Goal: Task Accomplishment & Management: Use online tool/utility

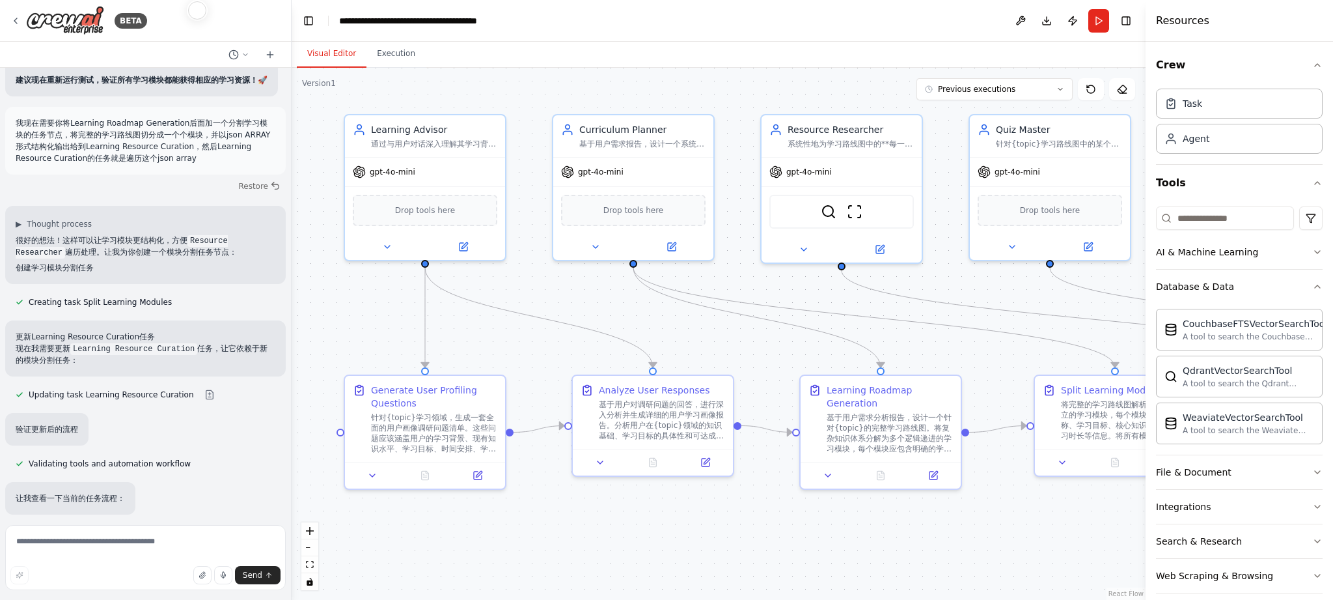
click at [702, 348] on div ".deletable-edge-delete-btn { width: 20px; height: 20px; border: 0px solid #ffff…" at bounding box center [719, 334] width 854 height 532
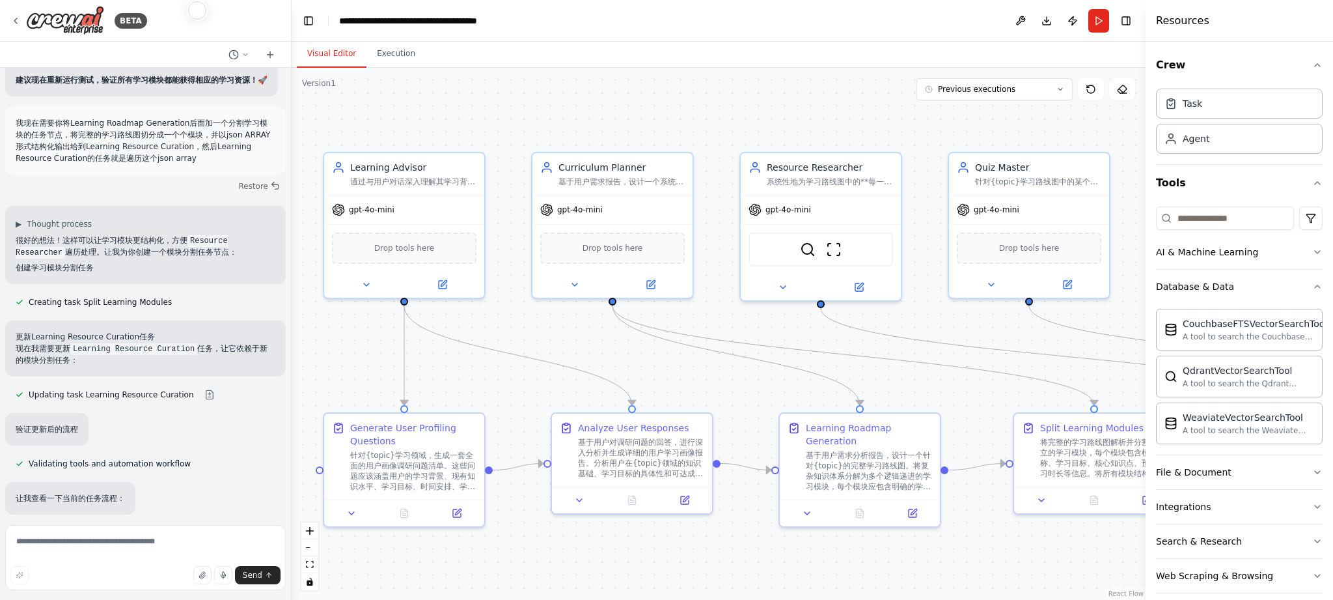
drag, startPoint x: 0, startPoint y: 0, endPoint x: 681, endPoint y: 386, distance: 782.9
click at [681, 386] on div ".deletable-edge-delete-btn { width: 20px; height: 20px; border: 0px solid #ffff…" at bounding box center [719, 334] width 854 height 532
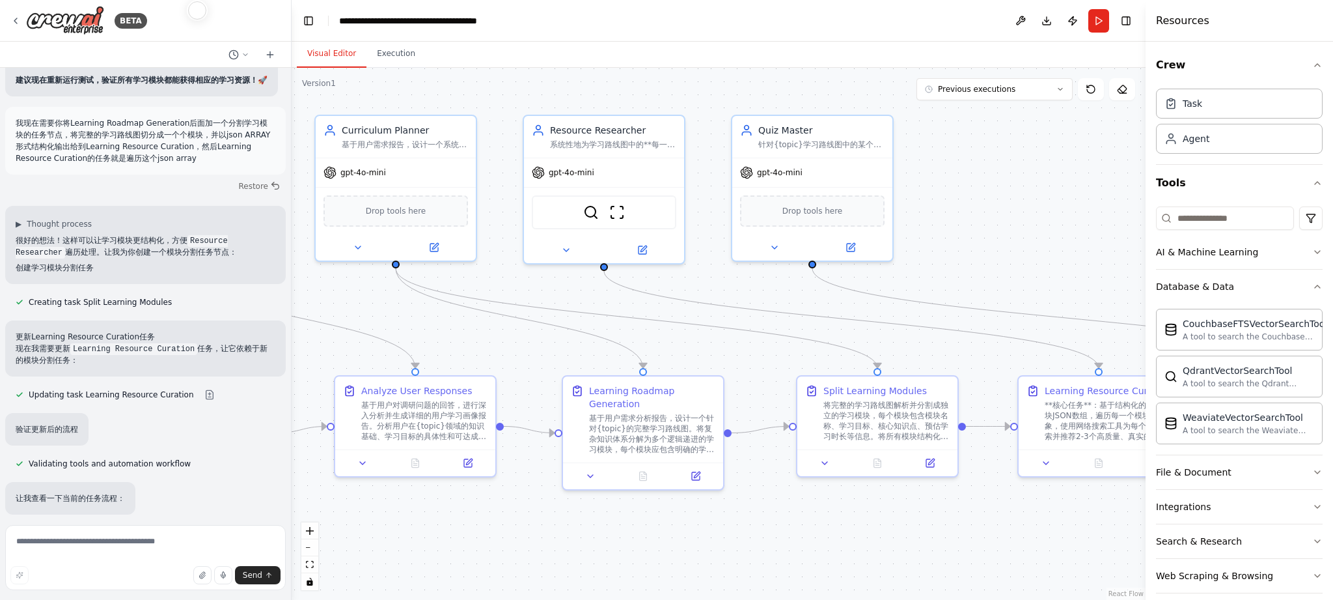
drag, startPoint x: 940, startPoint y: 397, endPoint x: 723, endPoint y: 359, distance: 220.0
click at [723, 359] on div ".deletable-edge-delete-btn { width: 20px; height: 20px; border: 0px solid #ffff…" at bounding box center [719, 334] width 854 height 532
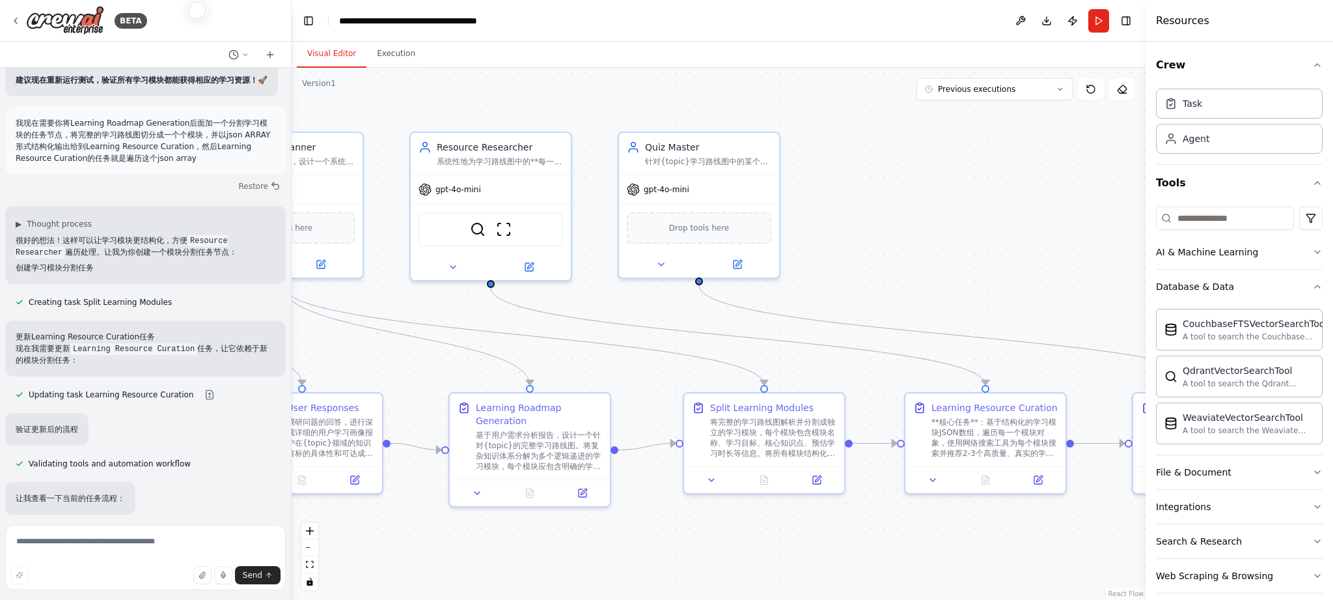
drag, startPoint x: 951, startPoint y: 350, endPoint x: 822, endPoint y: 367, distance: 130.0
click at [822, 367] on div ".deletable-edge-delete-btn { width: 20px; height: 20px; border: 0px solid #ffff…" at bounding box center [719, 334] width 854 height 532
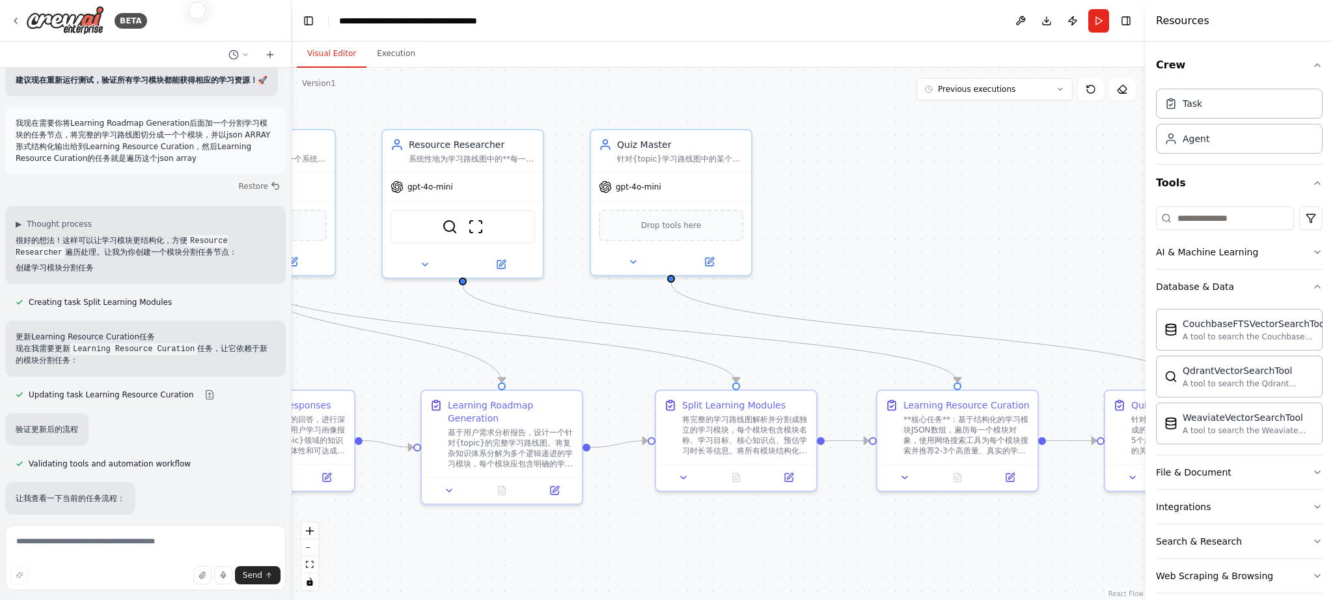
drag, startPoint x: 958, startPoint y: 301, endPoint x: 836, endPoint y: 269, distance: 126.5
click at [813, 274] on div ".deletable-edge-delete-btn { width: 20px; height: 20px; border: 0px solid #ffff…" at bounding box center [719, 334] width 854 height 532
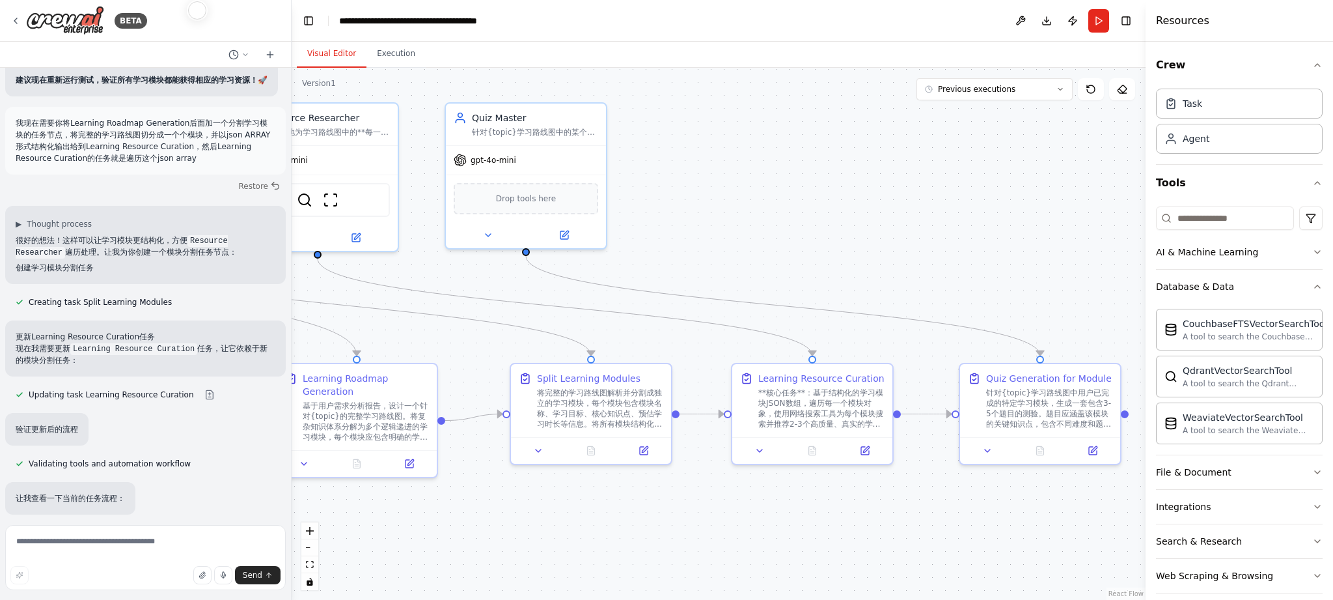
drag, startPoint x: 962, startPoint y: 284, endPoint x: 833, endPoint y: 268, distance: 129.2
click at [833, 268] on div ".deletable-edge-delete-btn { width: 20px; height: 20px; border: 0px solid #ffff…" at bounding box center [719, 334] width 854 height 532
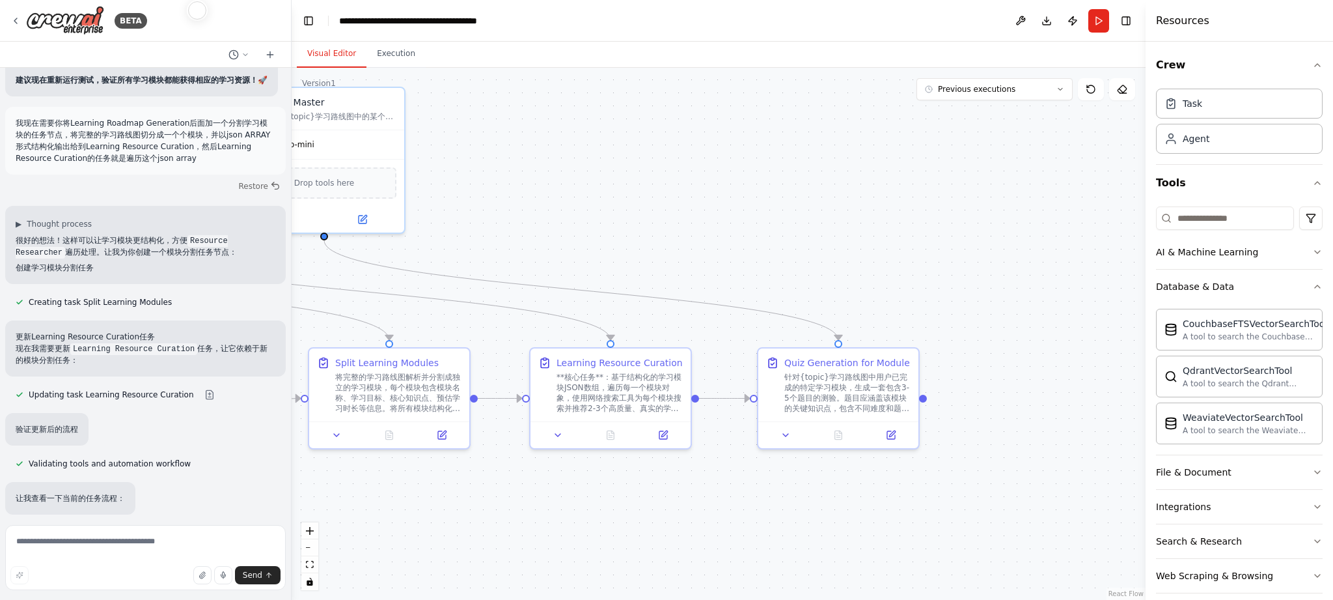
drag, startPoint x: 930, startPoint y: 279, endPoint x: 856, endPoint y: 279, distance: 73.6
click at [856, 279] on div ".deletable-edge-delete-btn { width: 20px; height: 20px; border: 0px solid #ffff…" at bounding box center [719, 334] width 854 height 532
click at [862, 389] on div "针对{topic}学习路线图中用户已完成的特定学习模块，生成一套包含3-5个题目的测验。题目应涵盖该模块的关键知识点，包含不同难度和题型（选择题、简答题、实践…" at bounding box center [848, 390] width 126 height 42
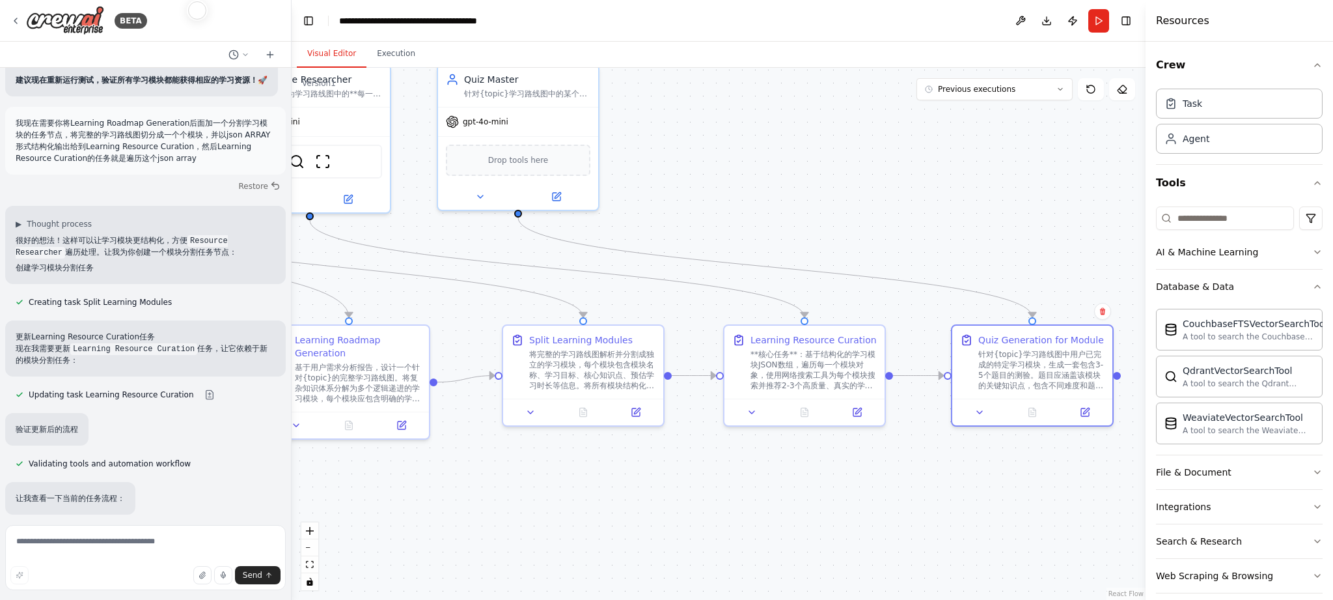
drag, startPoint x: 689, startPoint y: 492, endPoint x: 867, endPoint y: 468, distance: 179.3
click at [884, 466] on div ".deletable-edge-delete-btn { width: 20px; height: 20px; border: 0px solid #ffff…" at bounding box center [719, 334] width 854 height 532
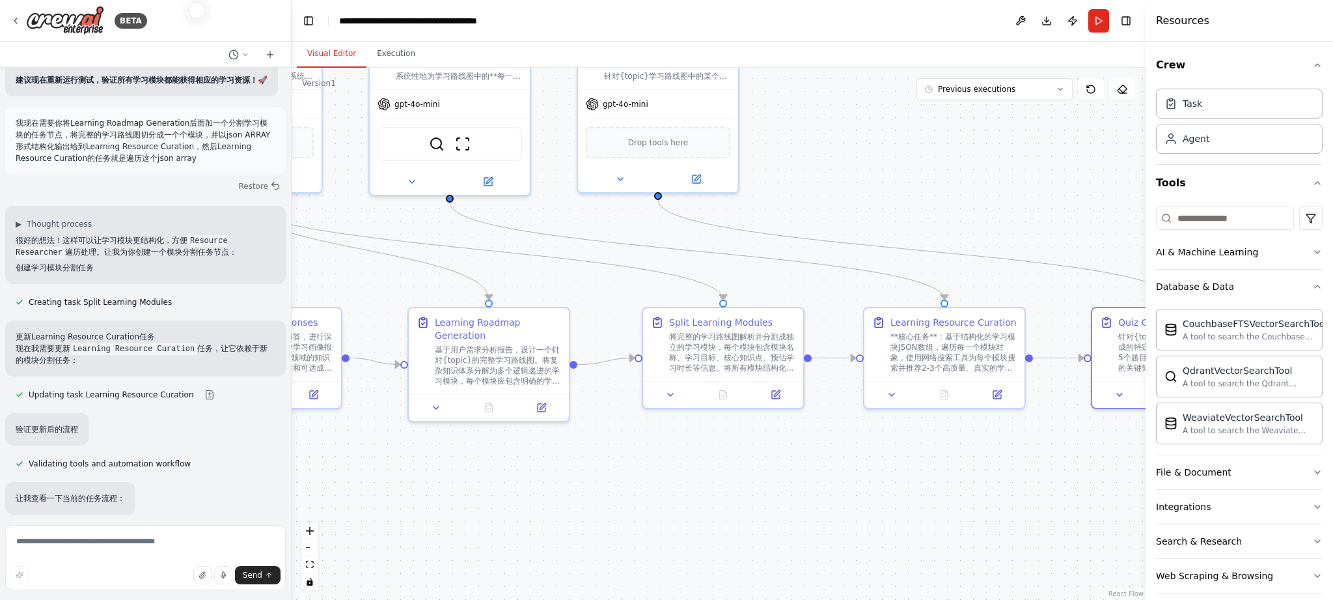
drag, startPoint x: 848, startPoint y: 477, endPoint x: 916, endPoint y: 466, distance: 68.6
click at [919, 465] on div ".deletable-edge-delete-btn { width: 20px; height: 20px; border: 0px solid #ffff…" at bounding box center [719, 334] width 854 height 532
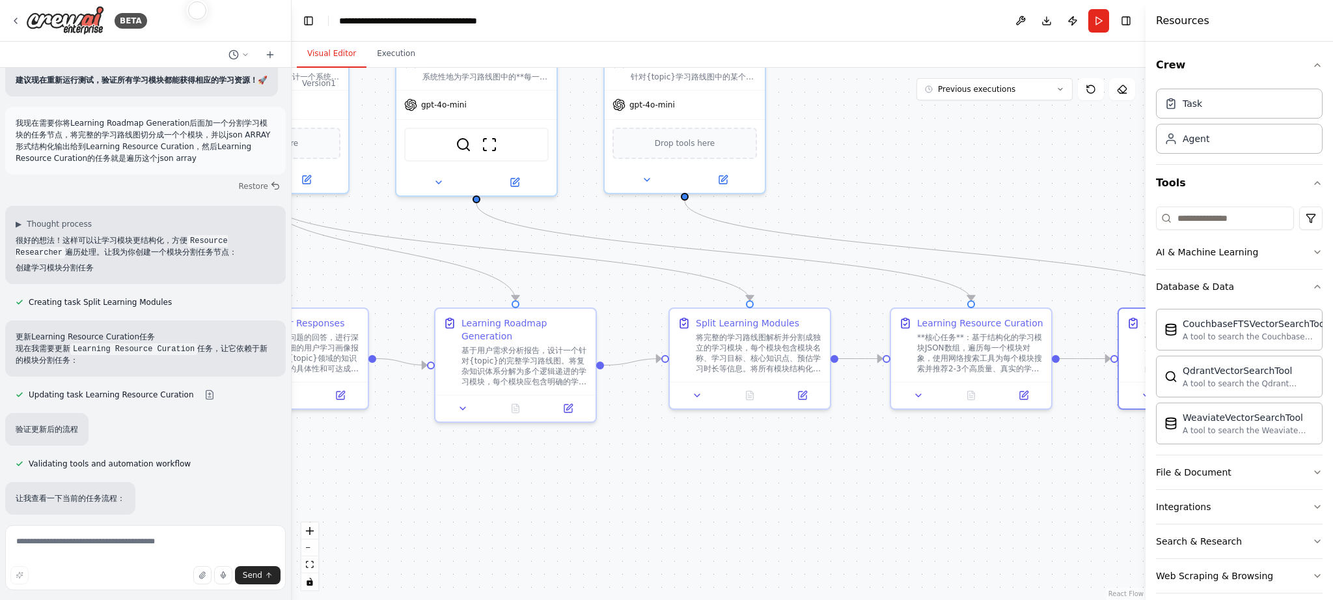
drag, startPoint x: 742, startPoint y: 462, endPoint x: 829, endPoint y: 461, distance: 86.6
click at [829, 461] on div ".deletable-edge-delete-btn { width: 20px; height: 20px; border: 0px solid #ffff…" at bounding box center [719, 334] width 854 height 532
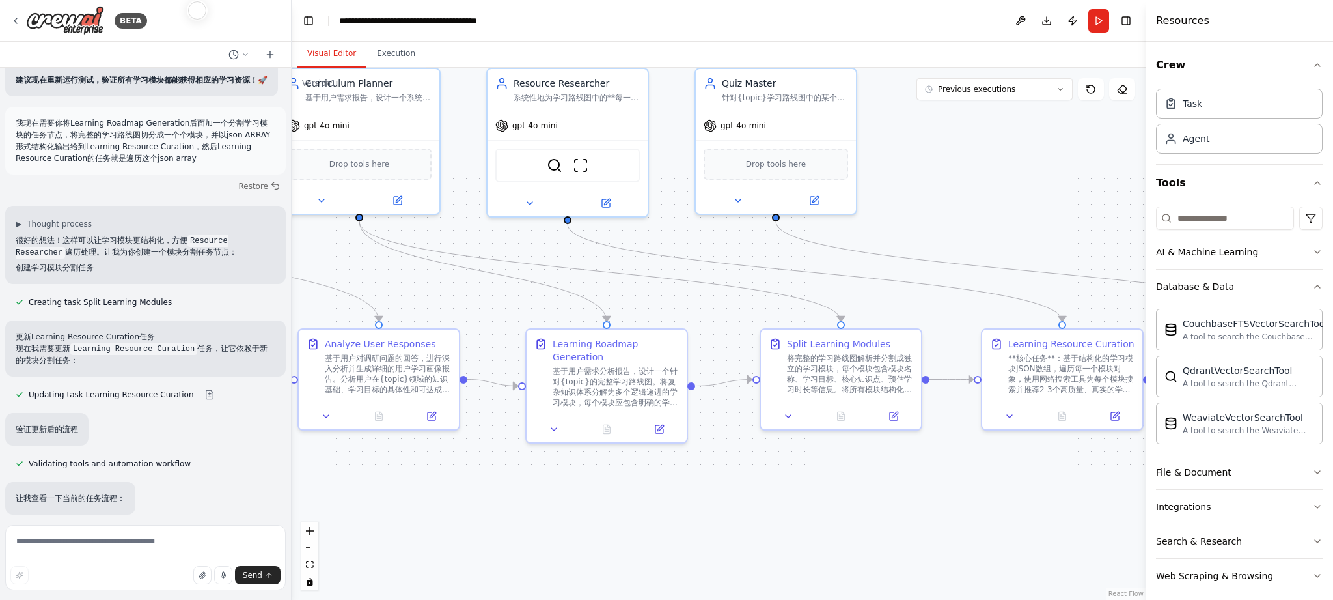
drag, startPoint x: 787, startPoint y: 441, endPoint x: 855, endPoint y: 475, distance: 76.3
click at [865, 477] on div ".deletable-edge-delete-btn { width: 20px; height: 20px; border: 0px solid #ffff…" at bounding box center [719, 334] width 854 height 532
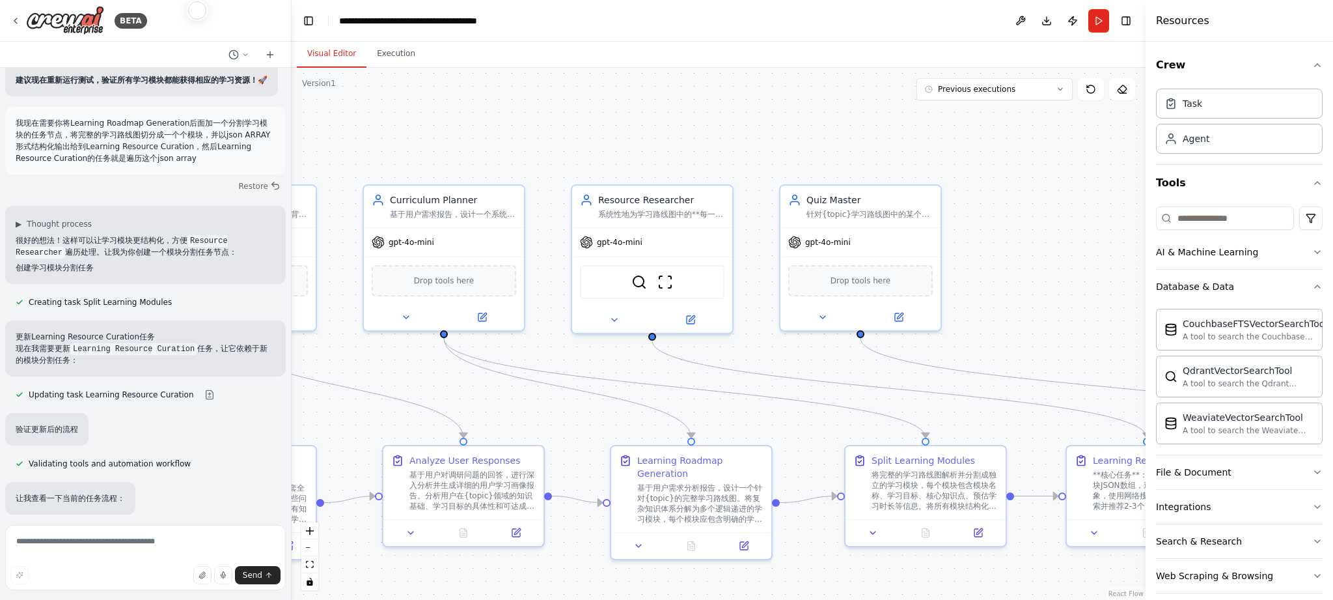
drag, startPoint x: 745, startPoint y: 329, endPoint x: 785, endPoint y: 438, distance: 115.2
click at [785, 438] on div ".deletable-edge-delete-btn { width: 20px; height: 20px; border: 0px solid #ffff…" at bounding box center [719, 334] width 854 height 532
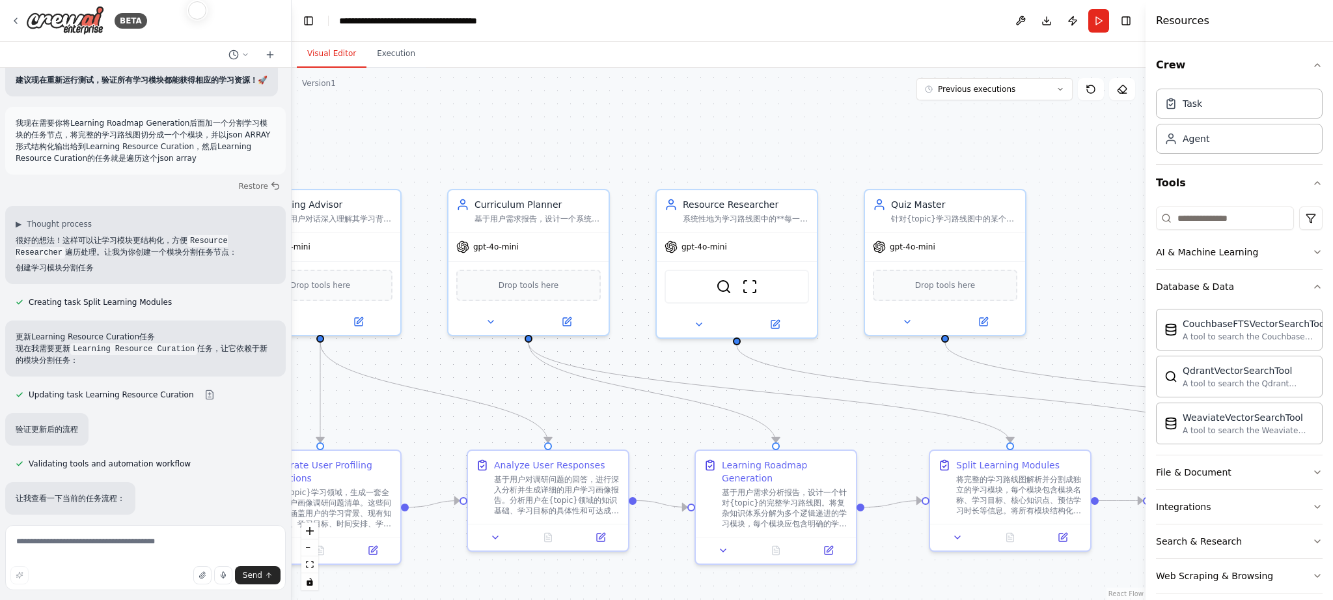
drag, startPoint x: 758, startPoint y: 339, endPoint x: 774, endPoint y: 344, distance: 16.3
click at [859, 341] on div ".deletable-edge-delete-btn { width: 20px; height: 20px; border: 0px solid #ffff…" at bounding box center [719, 334] width 854 height 532
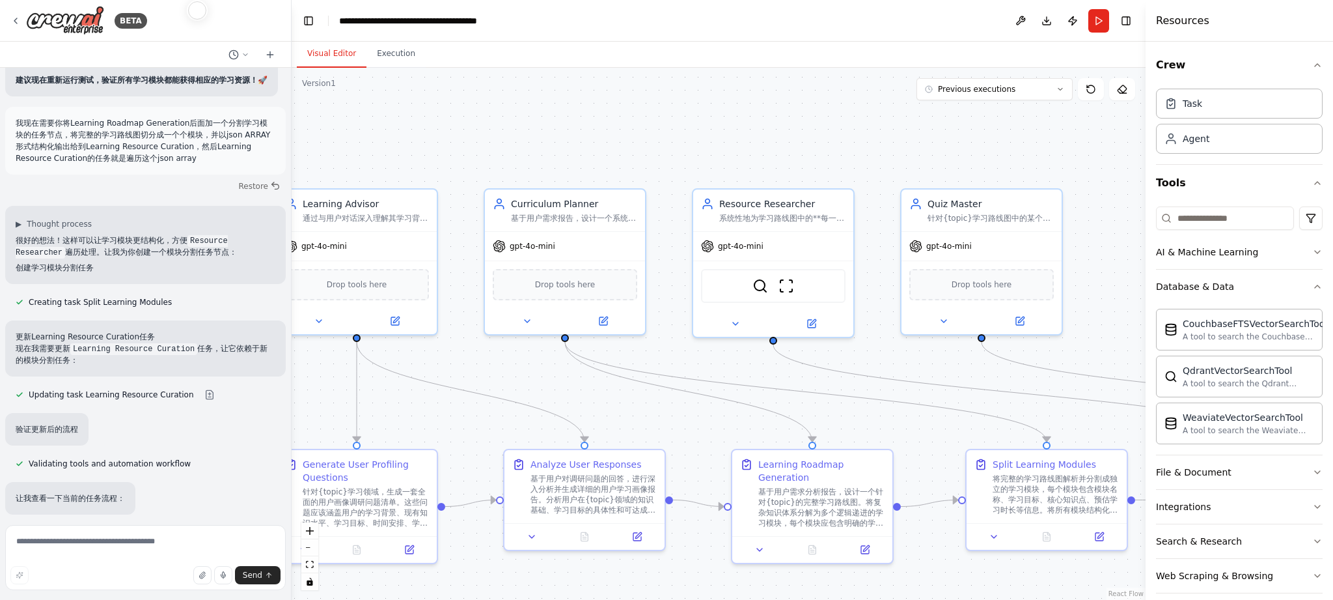
drag, startPoint x: 673, startPoint y: 357, endPoint x: 755, endPoint y: 342, distance: 84.0
click at [755, 342] on div ".deletable-edge-delete-btn { width: 20px; height: 20px; border: 0px solid #ffff…" at bounding box center [719, 334] width 854 height 532
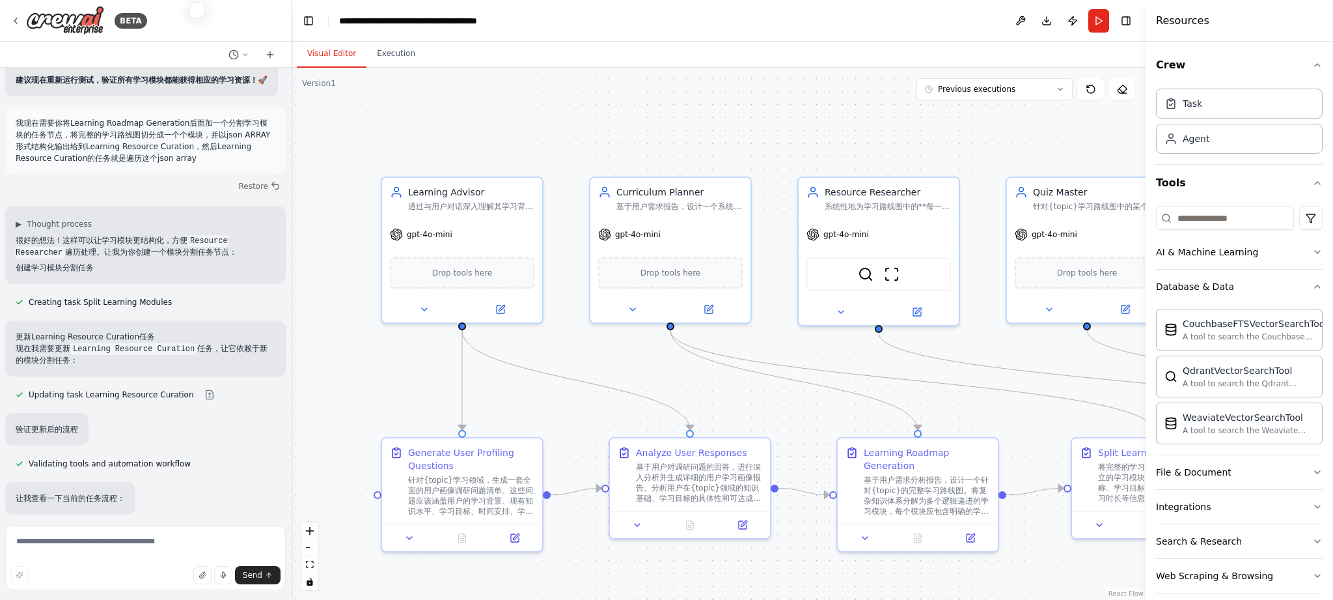
drag, startPoint x: 727, startPoint y: 347, endPoint x: 769, endPoint y: 346, distance: 42.3
click at [769, 346] on div ".deletable-edge-delete-btn { width: 20px; height: 20px; border: 0px solid #ffff…" at bounding box center [719, 334] width 854 height 532
